Goal: Information Seeking & Learning: Learn about a topic

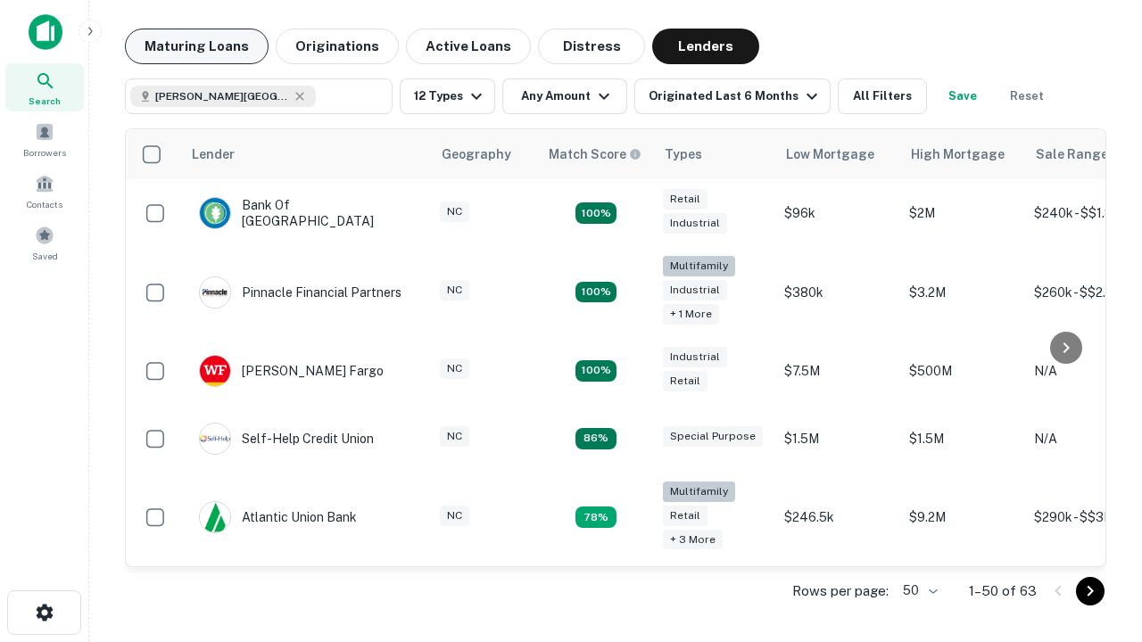
click at [196, 46] on button "Maturing Loans" at bounding box center [197, 47] width 144 height 36
